Goal: Transaction & Acquisition: Obtain resource

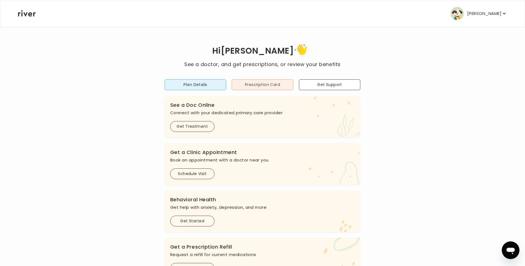
click at [247, 85] on button "Prescription Card" at bounding box center [262, 84] width 62 height 11
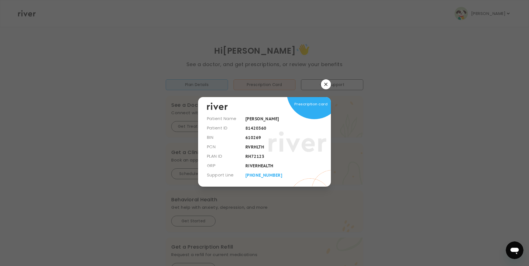
click at [326, 87] on button "button" at bounding box center [326, 84] width 10 height 10
click at [326, 87] on button "Get Support" at bounding box center [332, 84] width 62 height 11
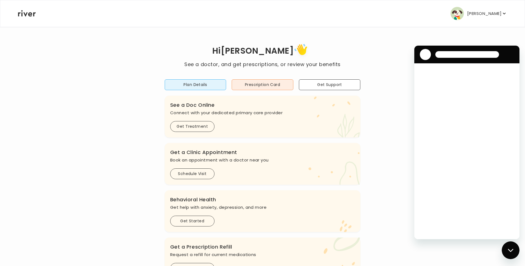
scroll to position [28, 0]
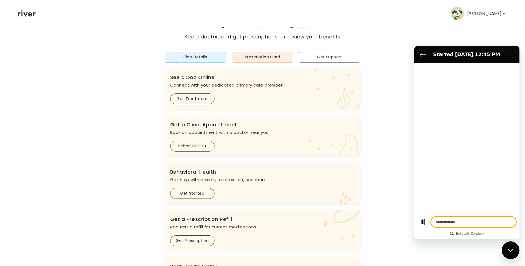
type textarea "*"
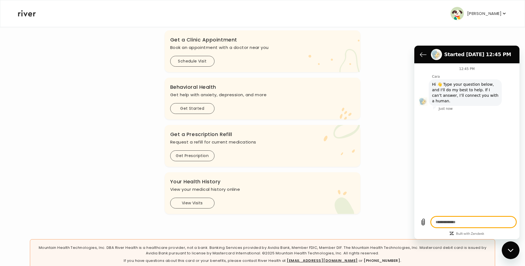
scroll to position [132, 0]
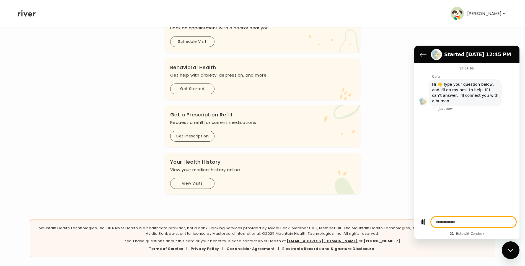
click at [415, 55] on section "Started [DATE] 12:45 PM" at bounding box center [466, 55] width 105 height 18
click at [424, 54] on icon "Back to the conversation list" at bounding box center [423, 54] width 7 height 7
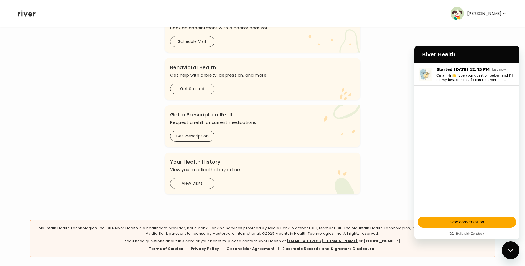
click at [397, 40] on div "Hi [PERSON_NAME] See a doctor, and get prescriptions, or review your benefits P…" at bounding box center [262, 52] width 489 height 285
click at [445, 51] on h2 "River Health" at bounding box center [468, 54] width 92 height 7
click at [501, 13] on icon "button" at bounding box center [504, 14] width 6 height 6
click at [422, 35] on div "Hi [PERSON_NAME] See a doctor, and get prescriptions, or review your benefits P…" at bounding box center [262, 52] width 489 height 285
click at [456, 59] on div "River Health" at bounding box center [465, 54] width 96 height 11
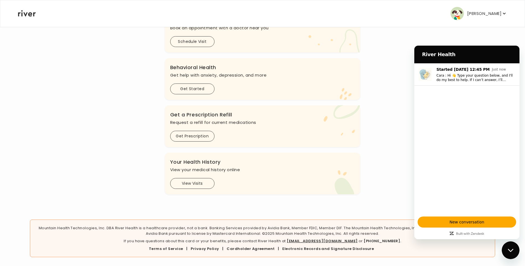
click at [512, 254] on div "Close messaging window" at bounding box center [510, 250] width 17 height 17
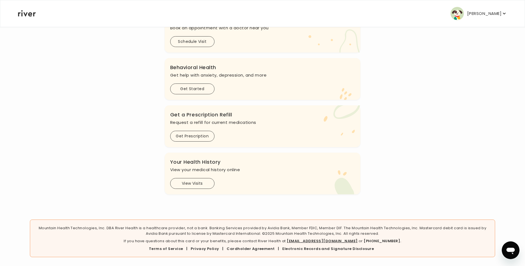
click at [498, 14] on p "[PERSON_NAME]" at bounding box center [484, 14] width 34 height 8
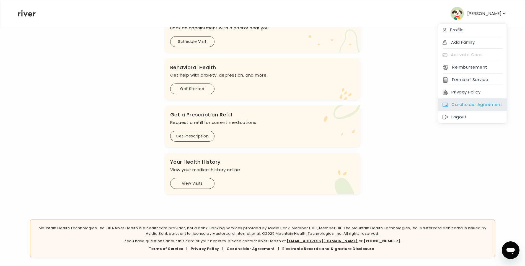
click at [467, 105] on div "Cardholder Agreement" at bounding box center [472, 104] width 69 height 12
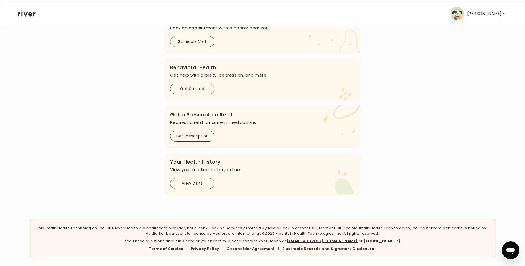
click at [502, 12] on icon "button" at bounding box center [504, 14] width 6 height 6
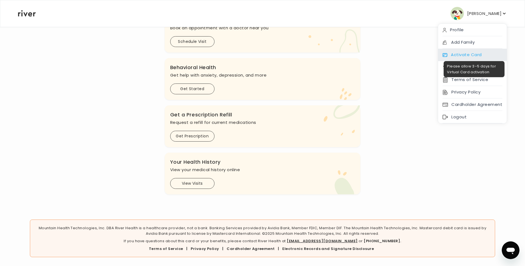
click at [471, 57] on span at bounding box center [472, 57] width 69 height 0
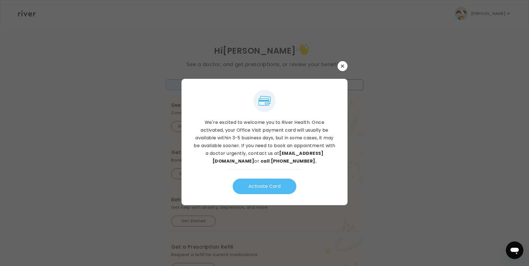
click at [269, 191] on button "Activate Card" at bounding box center [265, 186] width 64 height 15
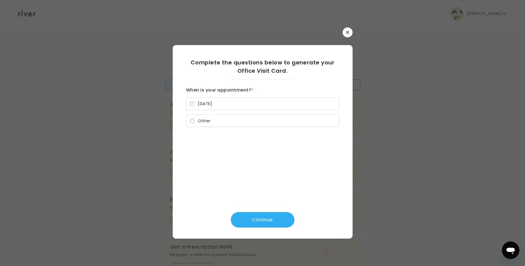
click at [196, 123] on label "Other" at bounding box center [262, 121] width 153 height 13
click at [262, 219] on button "Continue" at bounding box center [263, 219] width 64 height 15
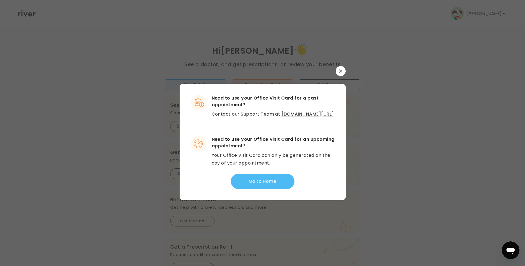
click at [261, 186] on button "Go to Home" at bounding box center [263, 181] width 64 height 15
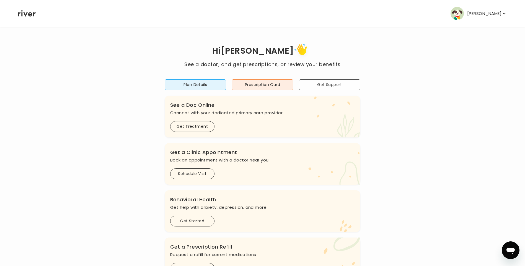
click at [335, 84] on button "Get Support" at bounding box center [330, 84] width 62 height 11
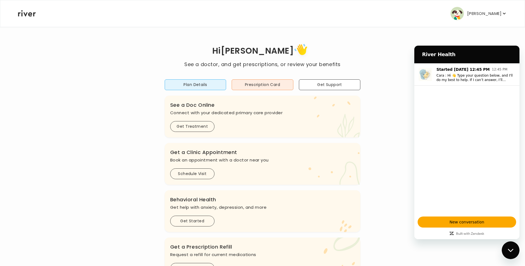
click at [510, 249] on icon "Close messaging window" at bounding box center [511, 251] width 6 height 4
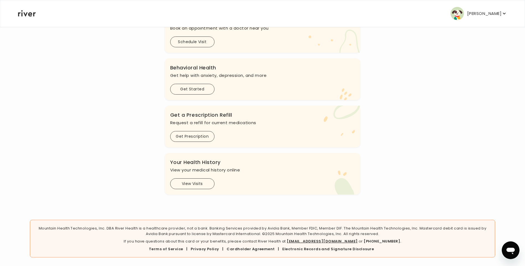
scroll to position [132, 0]
click at [199, 135] on button "Get Prescription" at bounding box center [192, 136] width 44 height 11
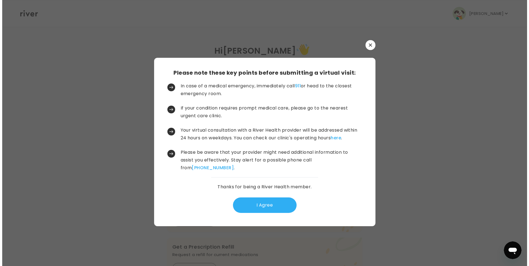
scroll to position [0, 0]
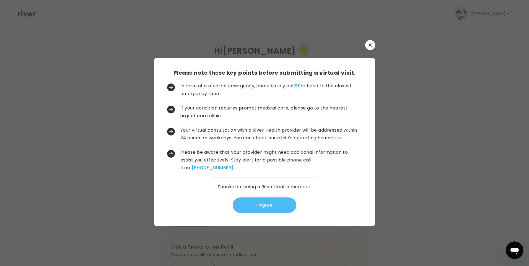
click at [257, 206] on button "I Agree" at bounding box center [265, 204] width 64 height 15
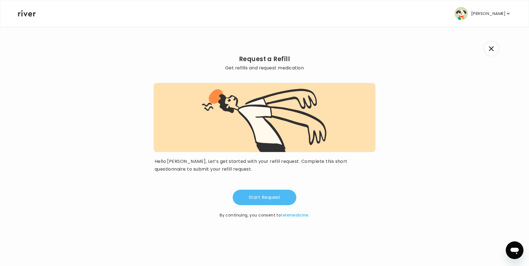
click at [266, 198] on button "Start Request" at bounding box center [265, 197] width 64 height 15
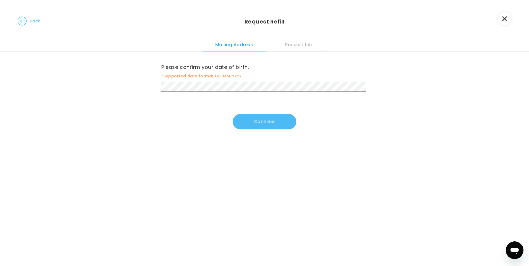
click at [280, 123] on button "Continue" at bounding box center [265, 121] width 64 height 15
click at [266, 121] on button "Continue" at bounding box center [265, 122] width 64 height 15
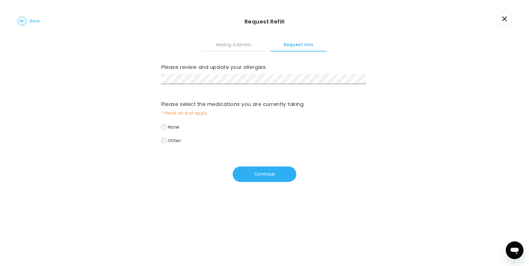
click at [22, 20] on circle "button" at bounding box center [22, 21] width 9 height 9
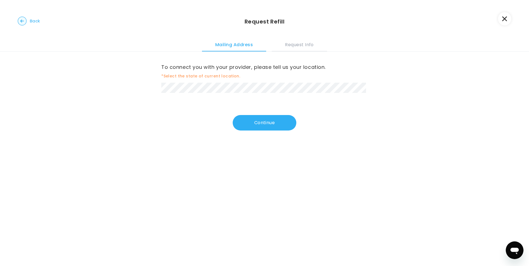
click at [22, 20] on circle "button" at bounding box center [22, 21] width 9 height 9
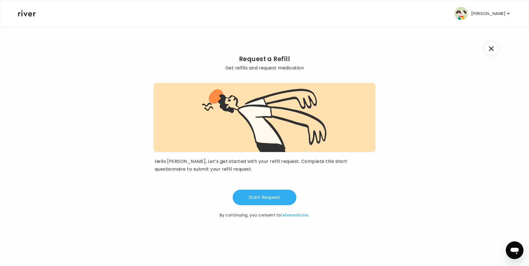
click at [487, 49] on button "button" at bounding box center [491, 48] width 13 height 13
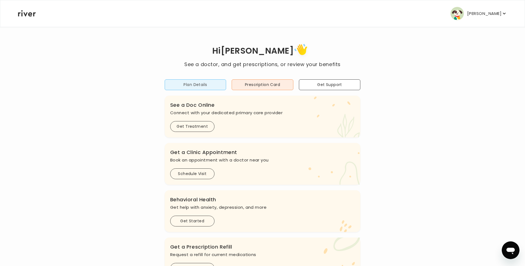
click at [204, 82] on button "Plan Details" at bounding box center [196, 84] width 62 height 11
